Goal: Transaction & Acquisition: Purchase product/service

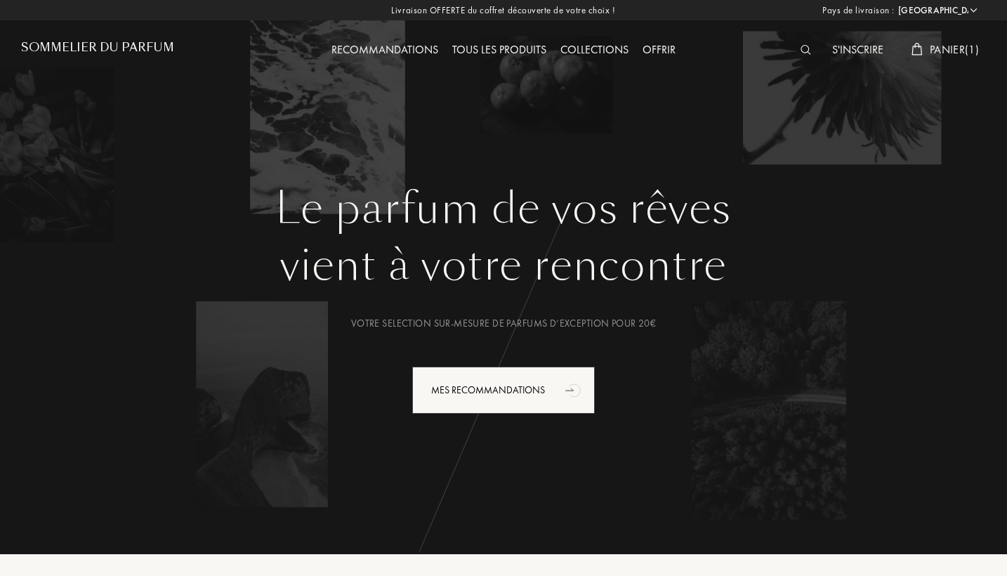
click at [952, 11] on select "[GEOGRAPHIC_DATA] [GEOGRAPHIC_DATA] [GEOGRAPHIC_DATA] [GEOGRAPHIC_DATA] [GEOGRA…" at bounding box center [936, 11] width 84 height 14
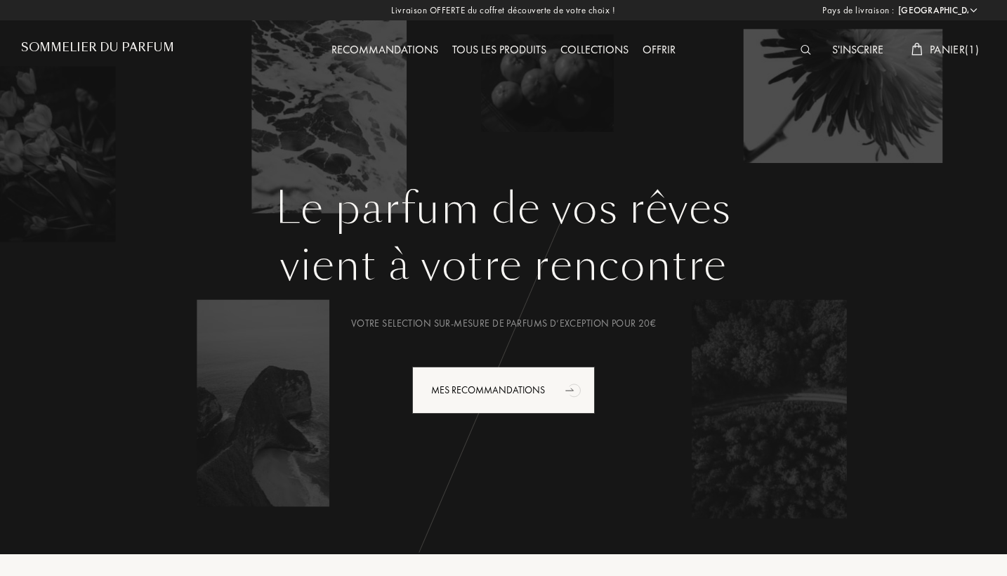
select select "UK"
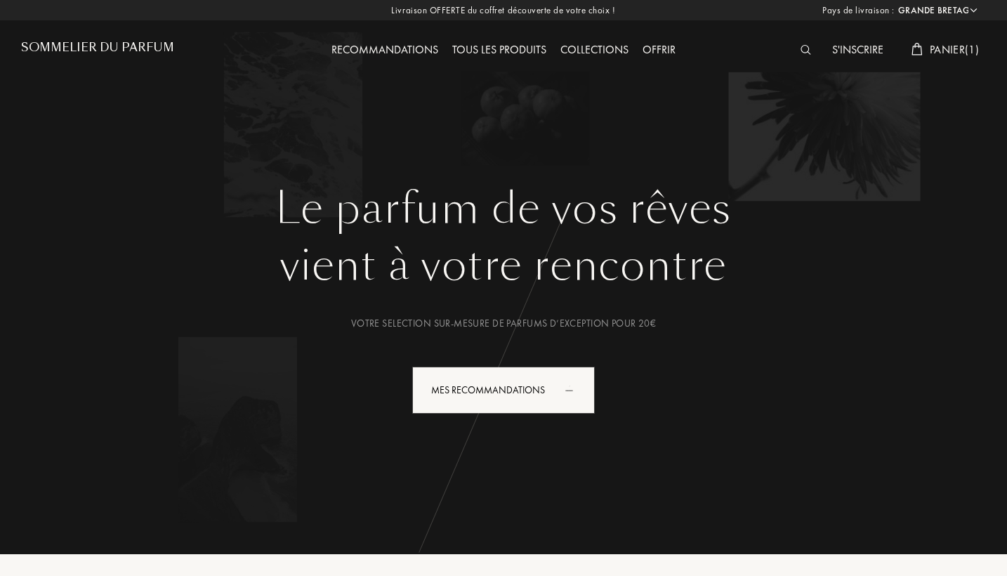
select select "UK"
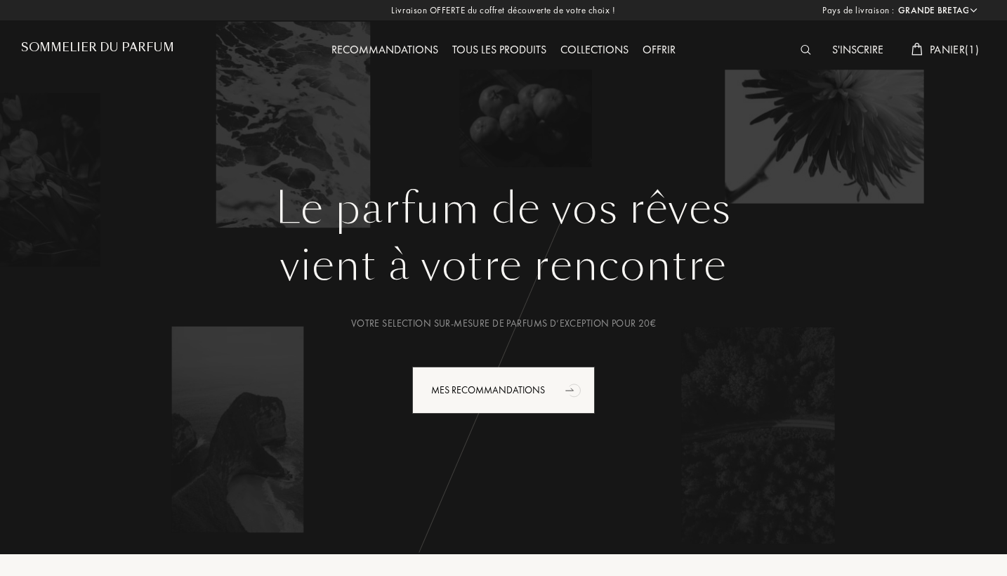
click at [957, 47] on span "Panier ( 1 )" at bounding box center [954, 49] width 49 height 15
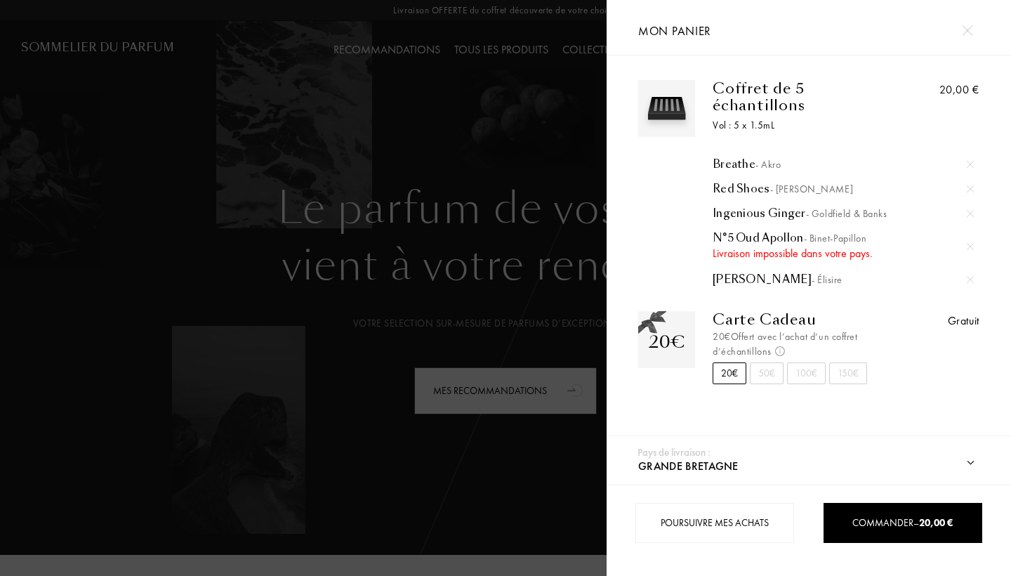
click at [968, 161] on img at bounding box center [970, 164] width 7 height 7
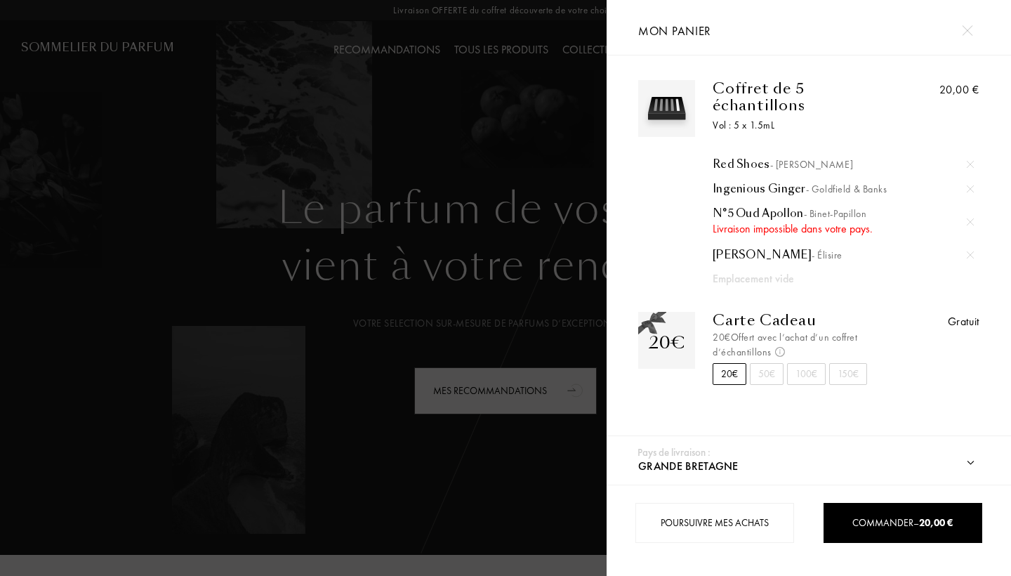
click at [968, 161] on img at bounding box center [970, 164] width 7 height 7
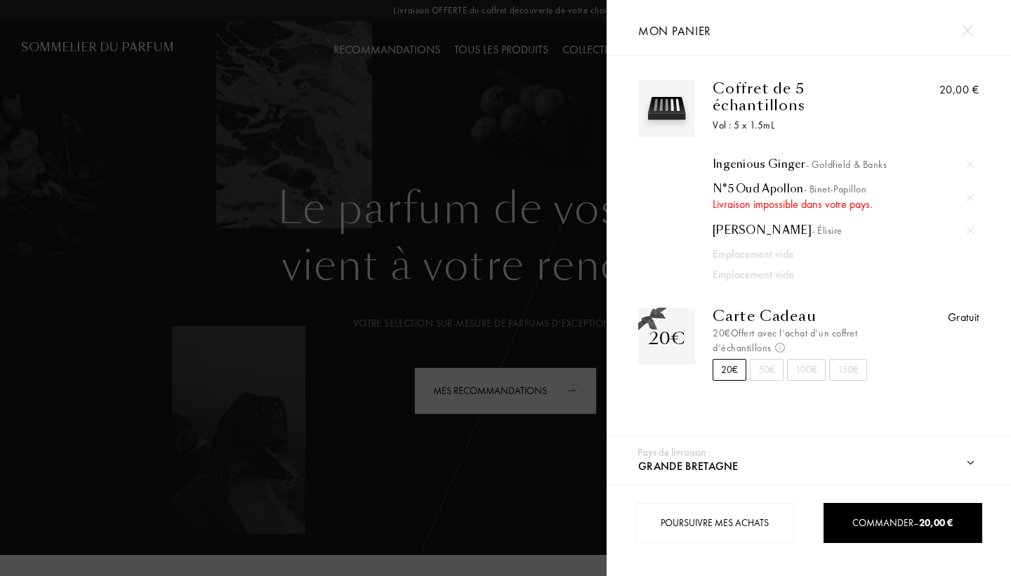
click at [968, 154] on div at bounding box center [970, 164] width 21 height 21
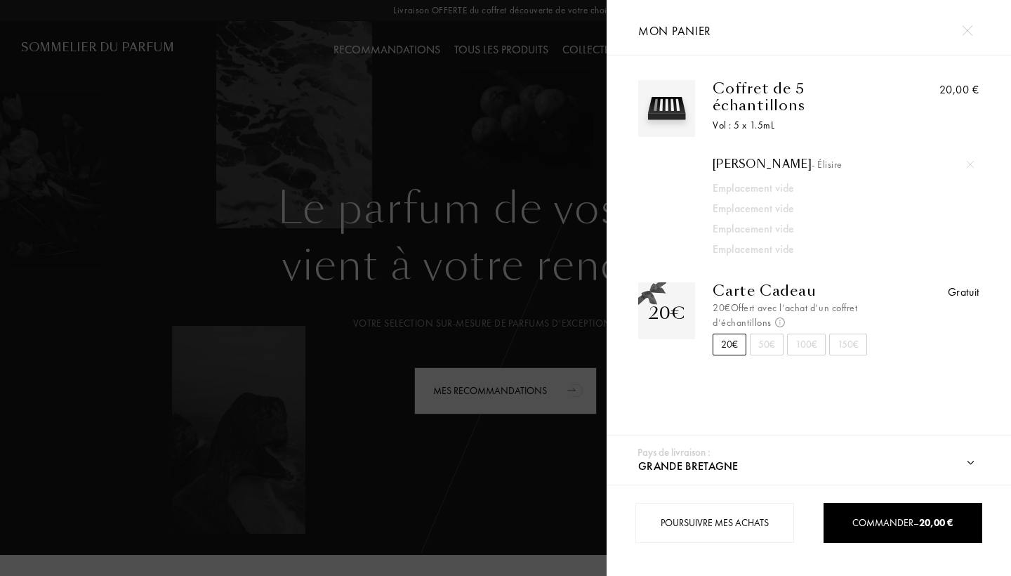
click at [968, 161] on img at bounding box center [970, 164] width 7 height 7
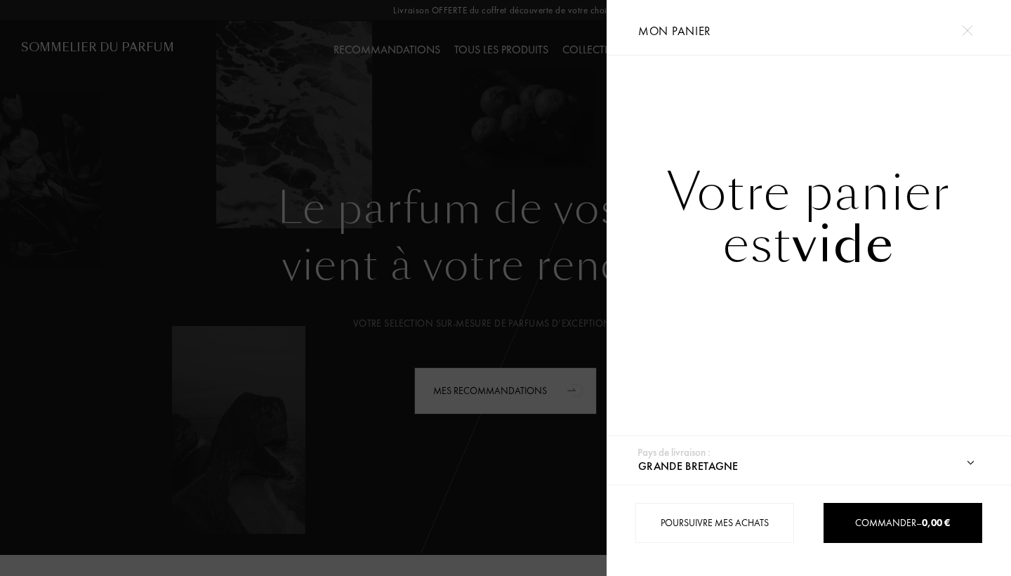
click at [965, 37] on div at bounding box center [967, 30] width 25 height 25
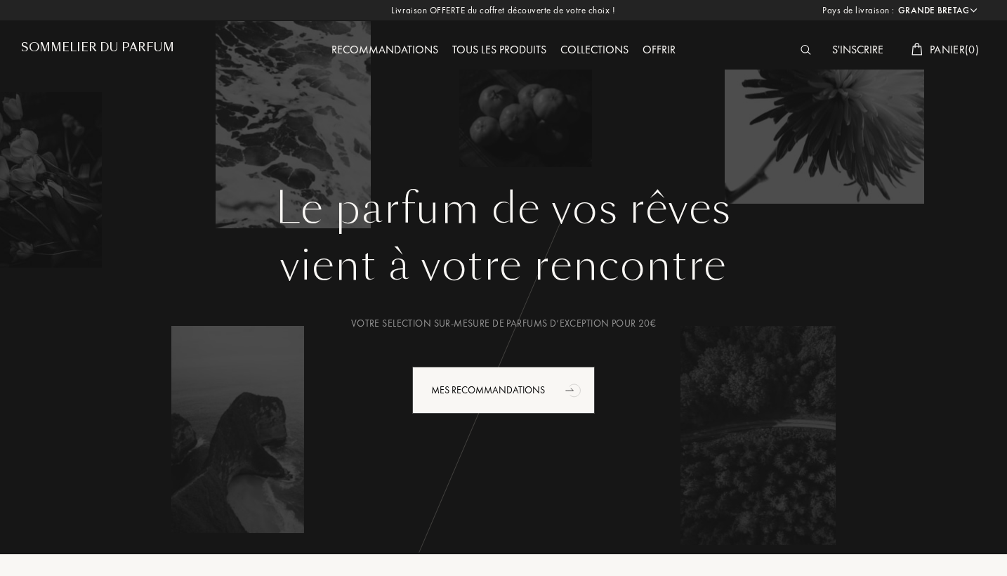
click at [794, 48] on div at bounding box center [809, 50] width 32 height 18
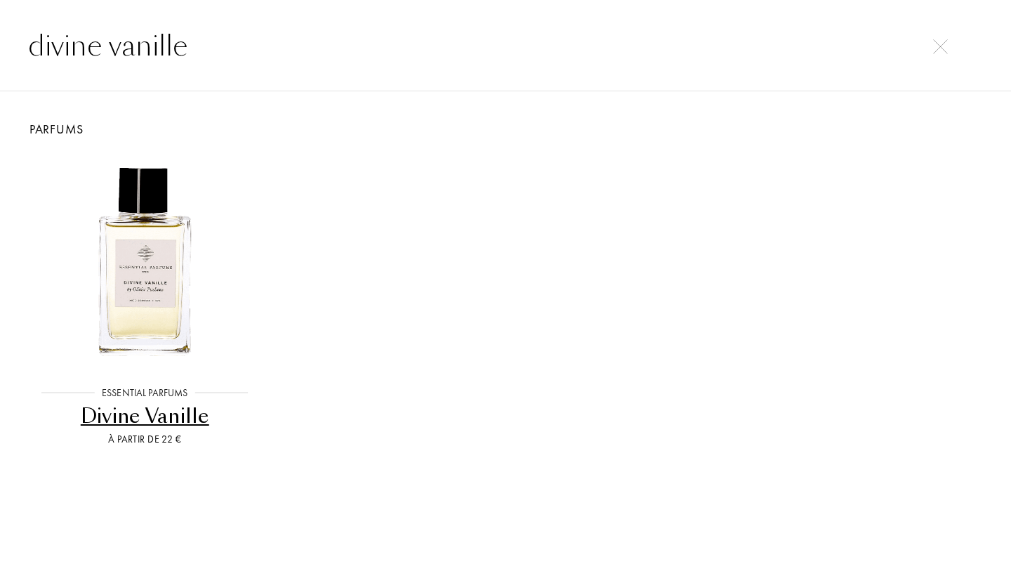
type input "divine vanille"
click at [202, 259] on img at bounding box center [145, 262] width 216 height 216
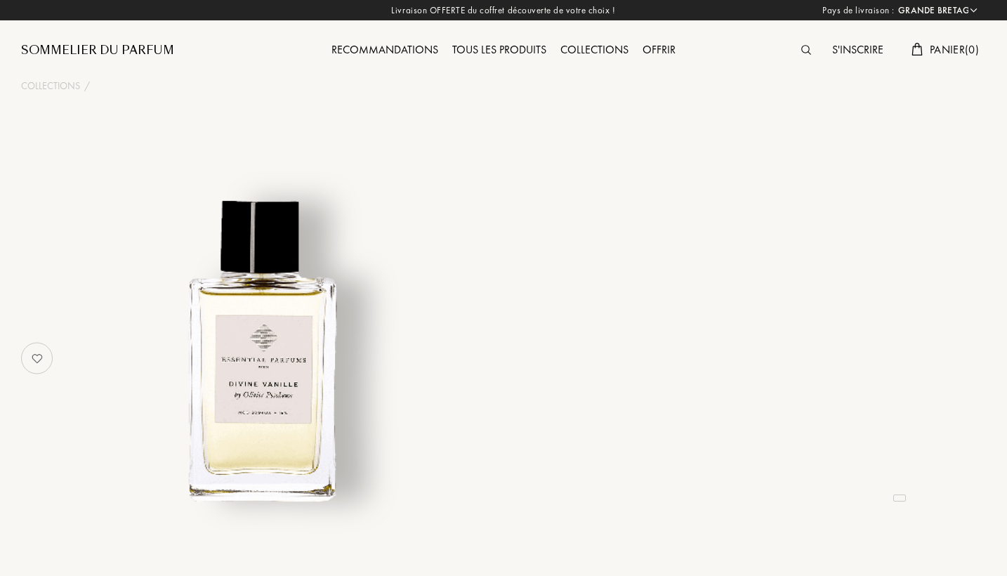
select select "UK"
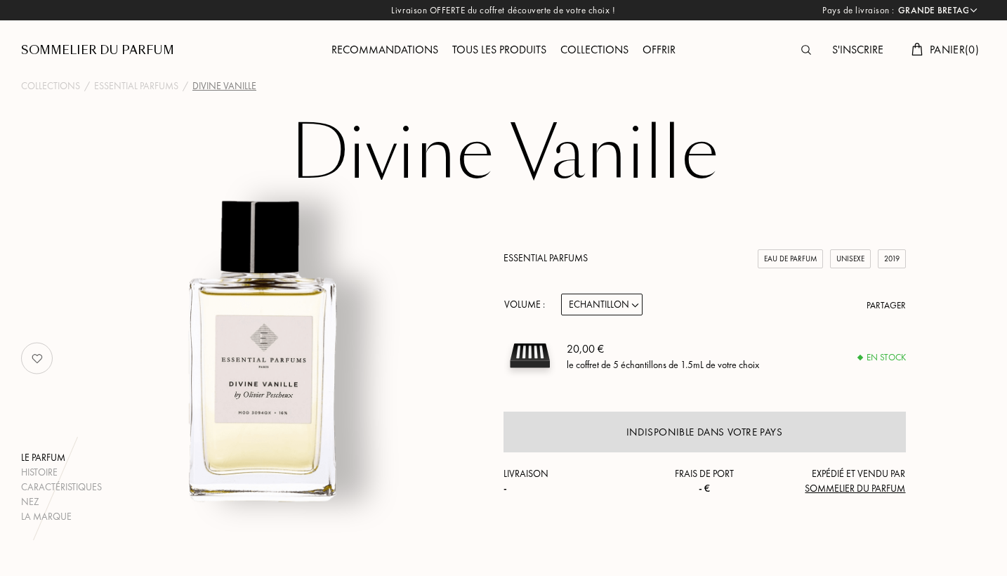
select select "1"
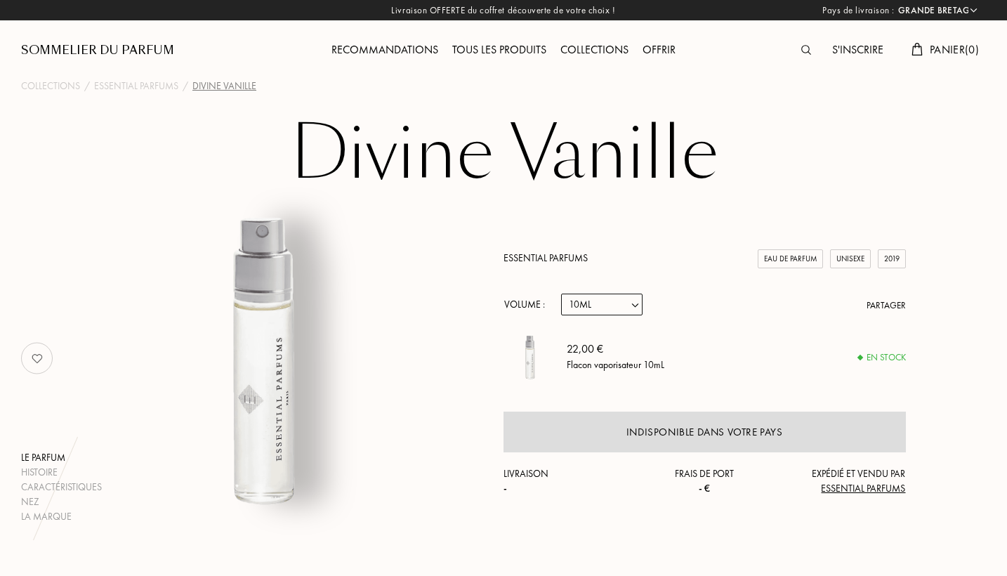
select select "3"
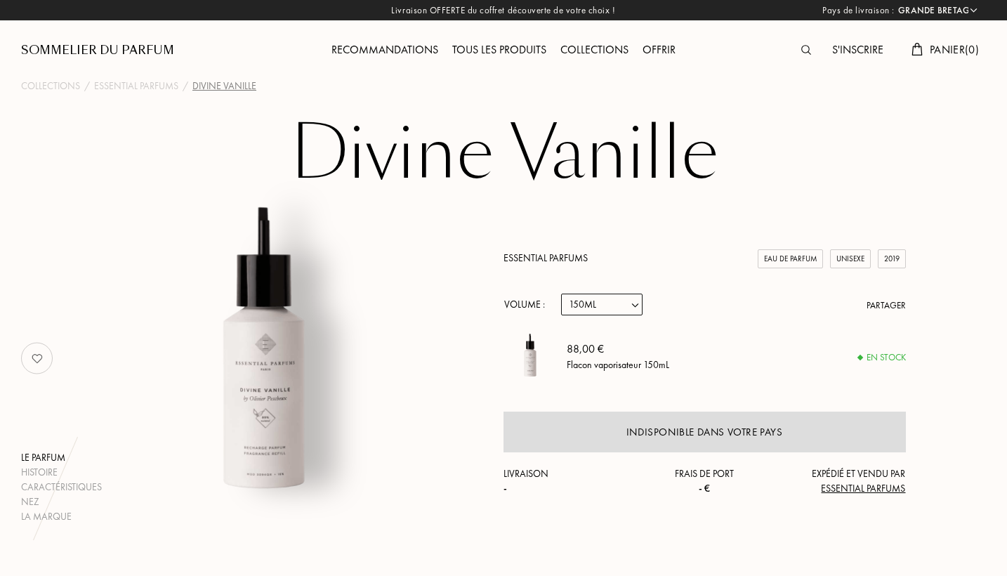
select select "2"
